Goal: Use online tool/utility: Utilize a website feature to perform a specific function

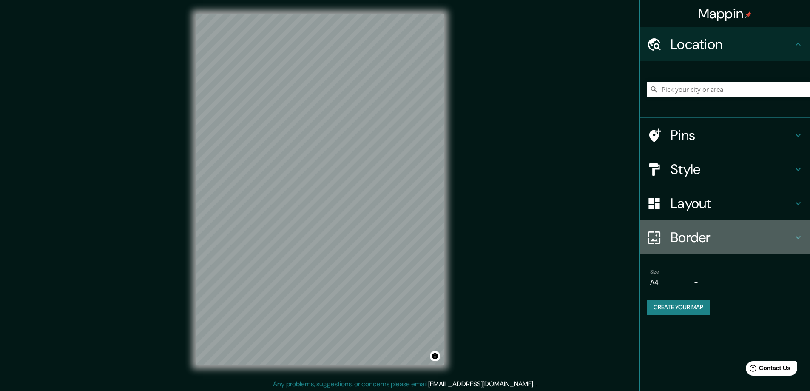
click at [673, 235] on icon at bounding box center [798, 237] width 10 height 10
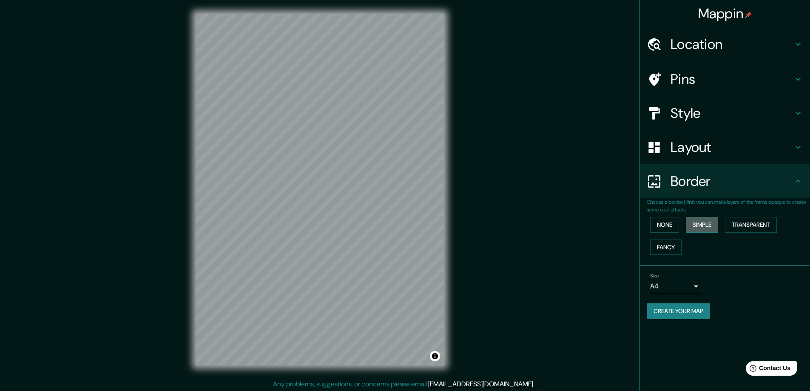
click at [673, 225] on button "Simple" at bounding box center [702, 225] width 32 height 16
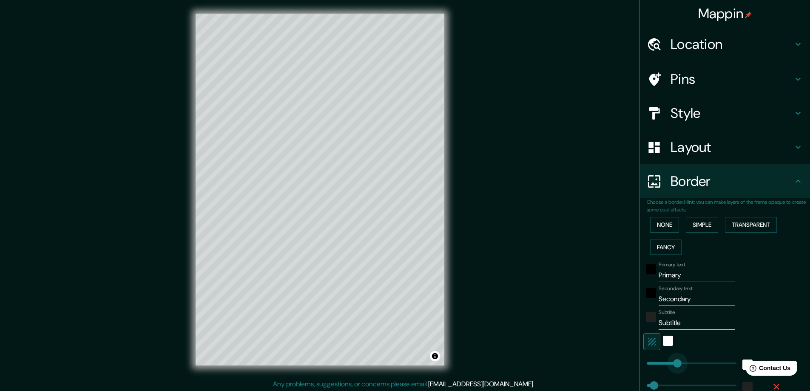
type input "0"
drag, startPoint x: 671, startPoint y: 364, endPoint x: 628, endPoint y: 365, distance: 42.5
type input "0"
drag, startPoint x: 645, startPoint y: 386, endPoint x: 620, endPoint y: 385, distance: 25.5
drag, startPoint x: 677, startPoint y: 275, endPoint x: 622, endPoint y: 274, distance: 55.2
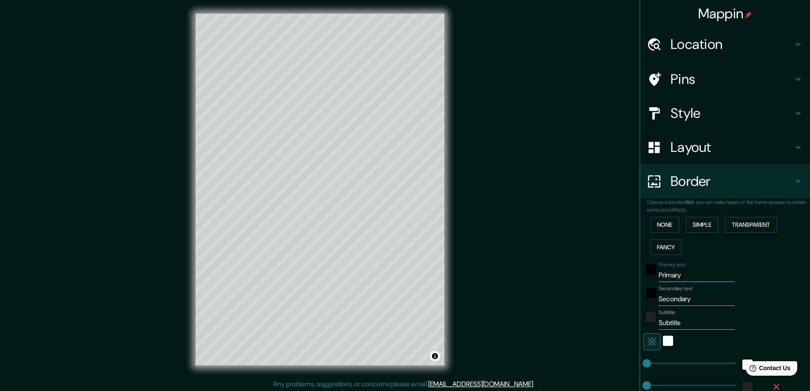
click at [622, 274] on div "Mappin Location Pins Style Layout Border Choose a border. Hint : you can make l…" at bounding box center [405, 196] width 810 height 392
type input "J"
type input "KOTOR"
paste input "─── [GEOGRAPHIC_DATA] ───"
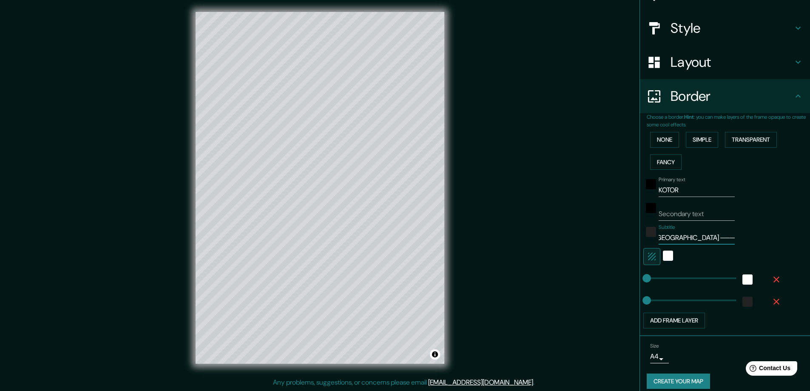
scroll to position [93, 0]
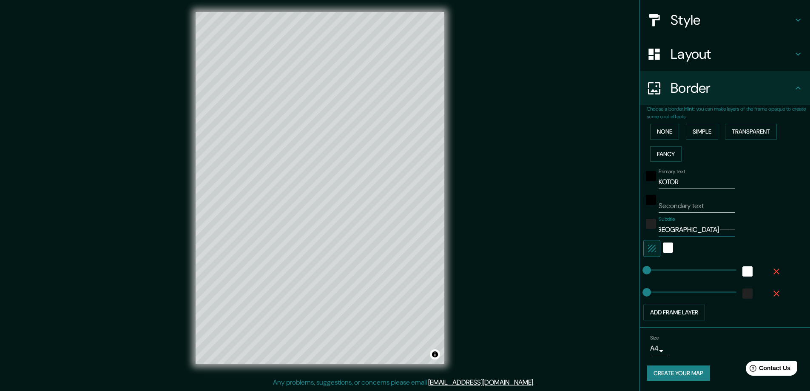
type input "─── [GEOGRAPHIC_DATA] ───"
click at [673, 314] on button "Create your map" at bounding box center [677, 373] width 63 height 16
click at [653, 314] on body "Mappin Location Pins Style Layout Border Choose a border. Hint : you can make l…" at bounding box center [405, 193] width 810 height 391
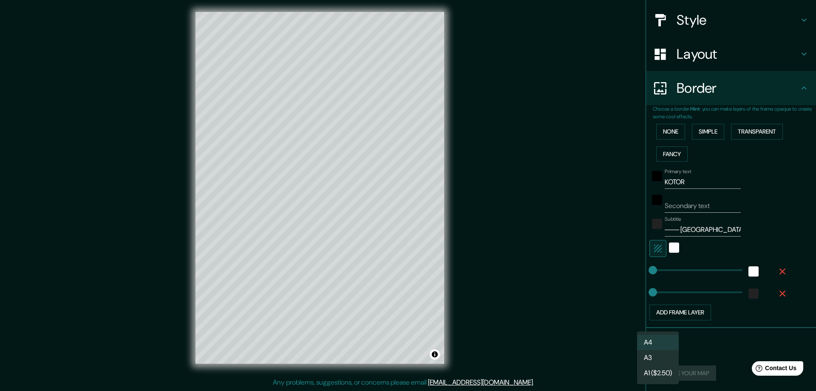
click at [657, 314] on li "A3" at bounding box center [658, 357] width 42 height 15
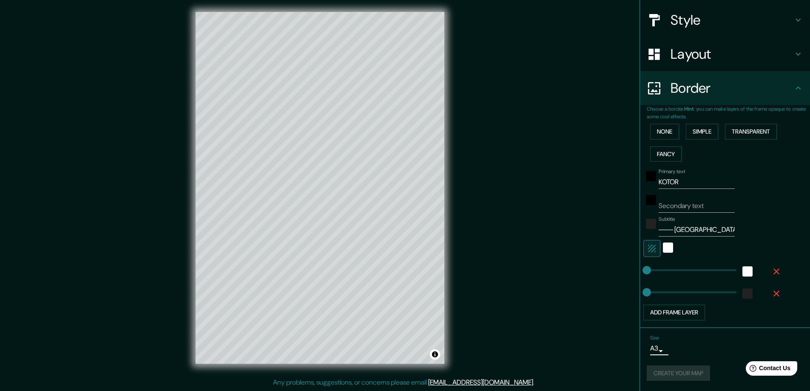
click at [673, 314] on div "Size A3 single" at bounding box center [724, 344] width 156 height 27
click at [673, 314] on div "Create your map" at bounding box center [724, 373] width 156 height 16
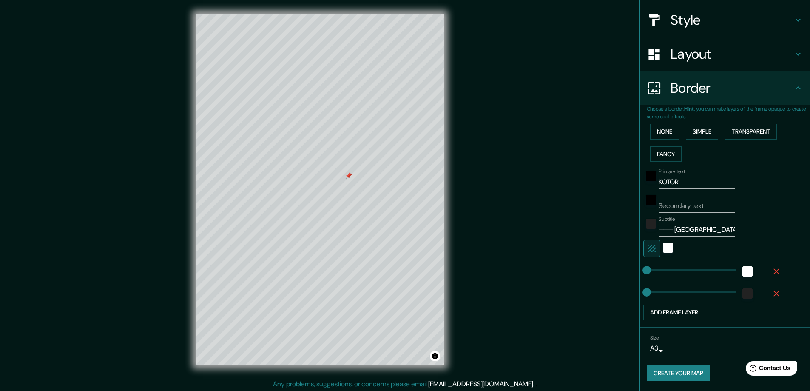
click at [348, 177] on div at bounding box center [348, 175] width 7 height 7
click at [663, 247] on div "white" at bounding box center [668, 247] width 10 height 10
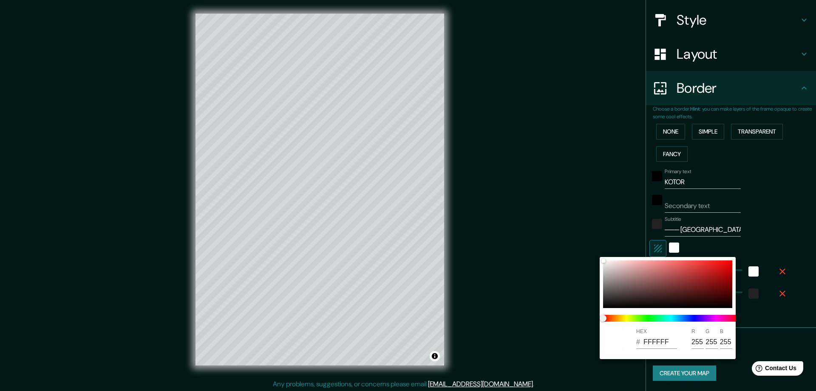
click at [654, 246] on div at bounding box center [408, 195] width 816 height 391
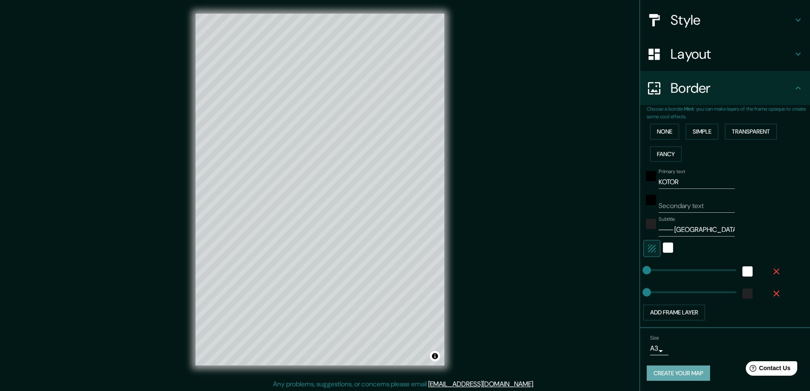
click at [673, 314] on button "Create your map" at bounding box center [677, 373] width 63 height 16
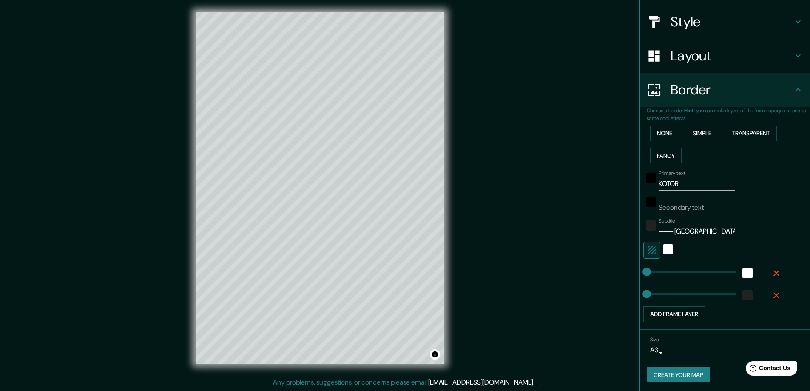
scroll to position [93, 0]
click at [673, 313] on button "Add frame layer" at bounding box center [674, 312] width 62 height 16
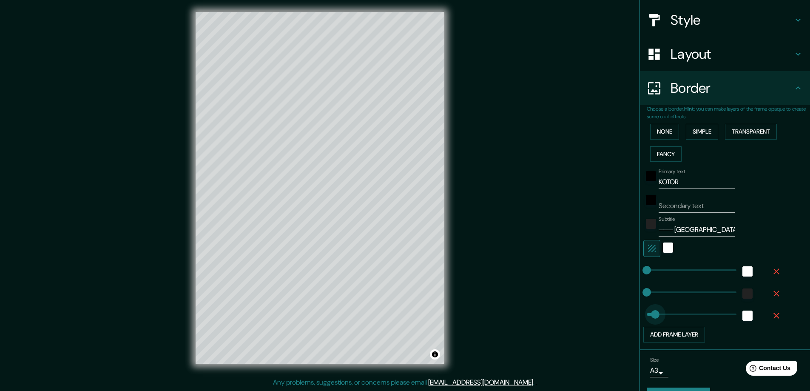
type input "0"
drag, startPoint x: 676, startPoint y: 313, endPoint x: 598, endPoint y: 317, distance: 77.9
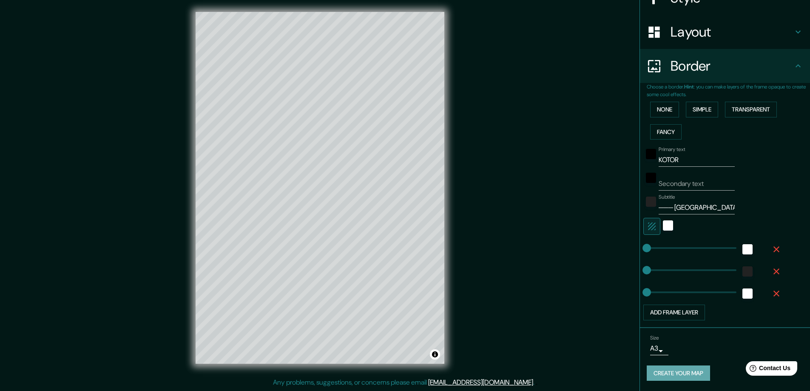
click at [672, 314] on button "Create your map" at bounding box center [677, 373] width 63 height 16
click at [672, 314] on div "Create your map" at bounding box center [724, 373] width 156 height 16
click at [673, 314] on button "Create your map" at bounding box center [677, 373] width 63 height 16
click at [673, 314] on div "Create your map" at bounding box center [724, 373] width 156 height 16
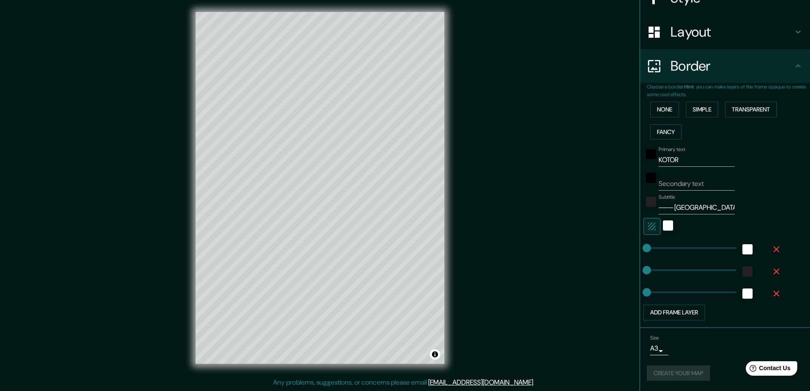
click at [673, 314] on div "Create your map" at bounding box center [724, 373] width 156 height 16
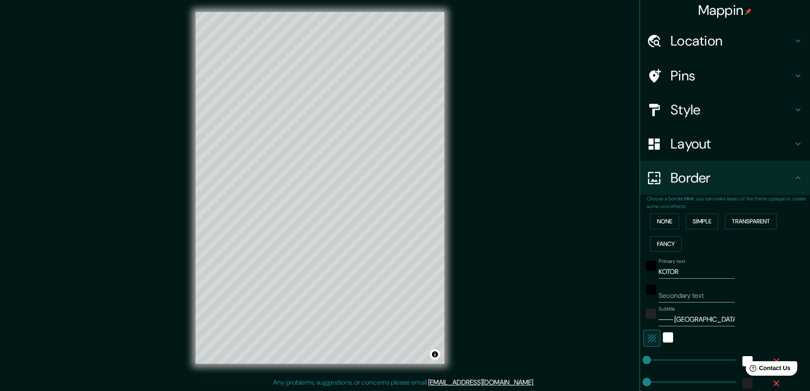
scroll to position [0, 0]
